Goal: Find specific page/section: Find specific page/section

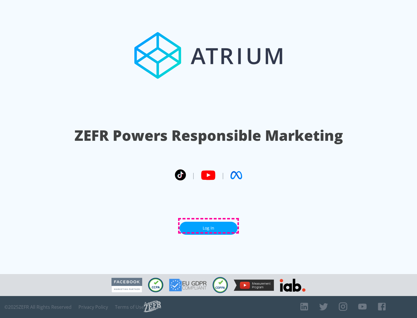
click at [208, 226] on link "Log In" at bounding box center [209, 228] width 58 height 13
